Goal: Information Seeking & Learning: Learn about a topic

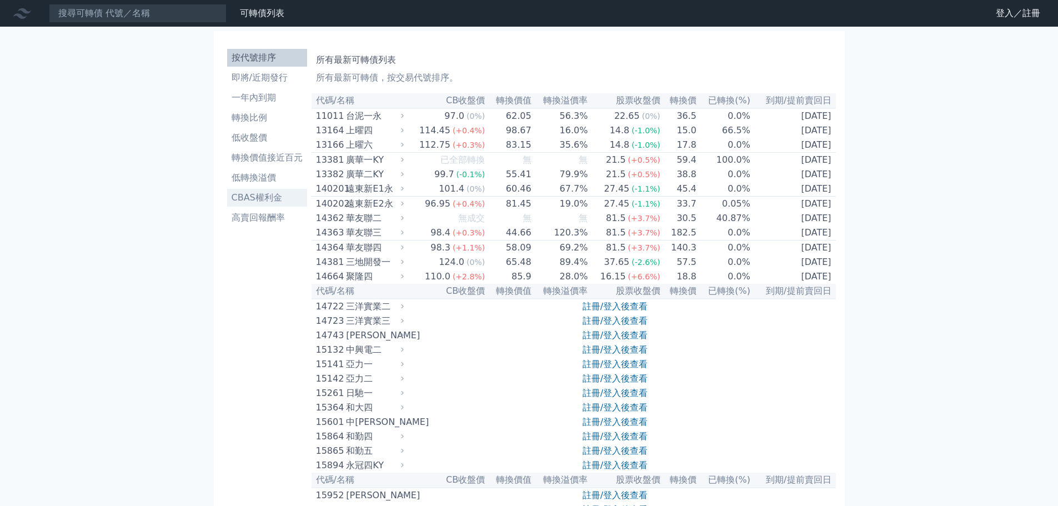
click at [249, 196] on li "CBAS權利金" at bounding box center [267, 197] width 80 height 13
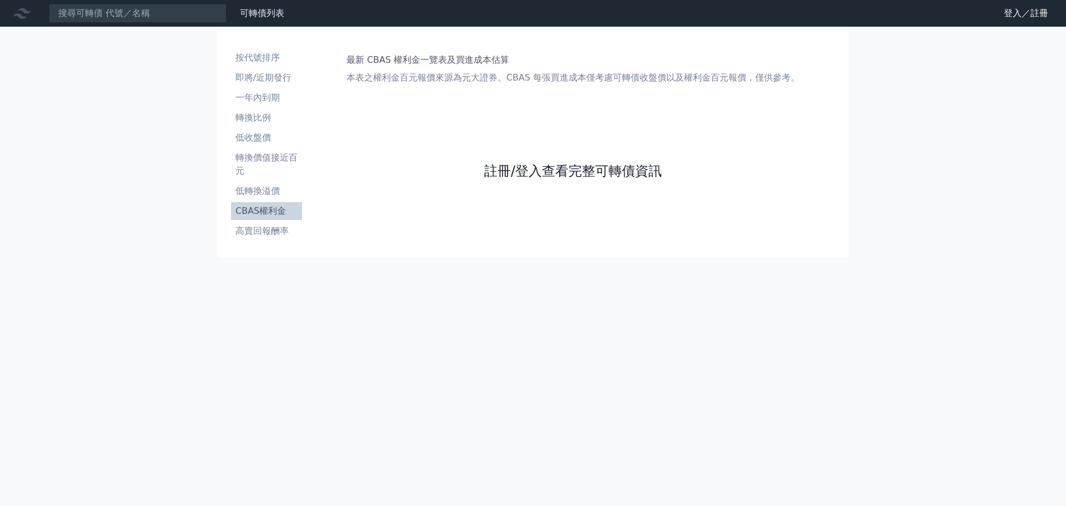
click at [495, 173] on link "註冊/登入查看完整可轉債資訊" at bounding box center [573, 171] width 178 height 18
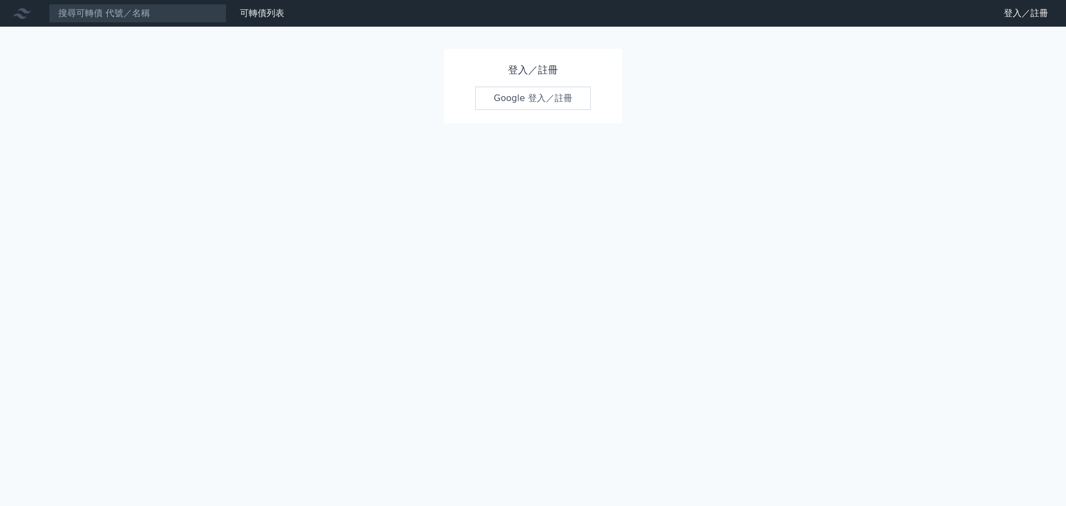
click at [489, 110] on div "登入／註冊 Google 登入／註冊" at bounding box center [533, 86] width 178 height 74
click at [497, 101] on link "Google 登入／註冊" at bounding box center [533, 98] width 116 height 23
